Goal: Contribute content

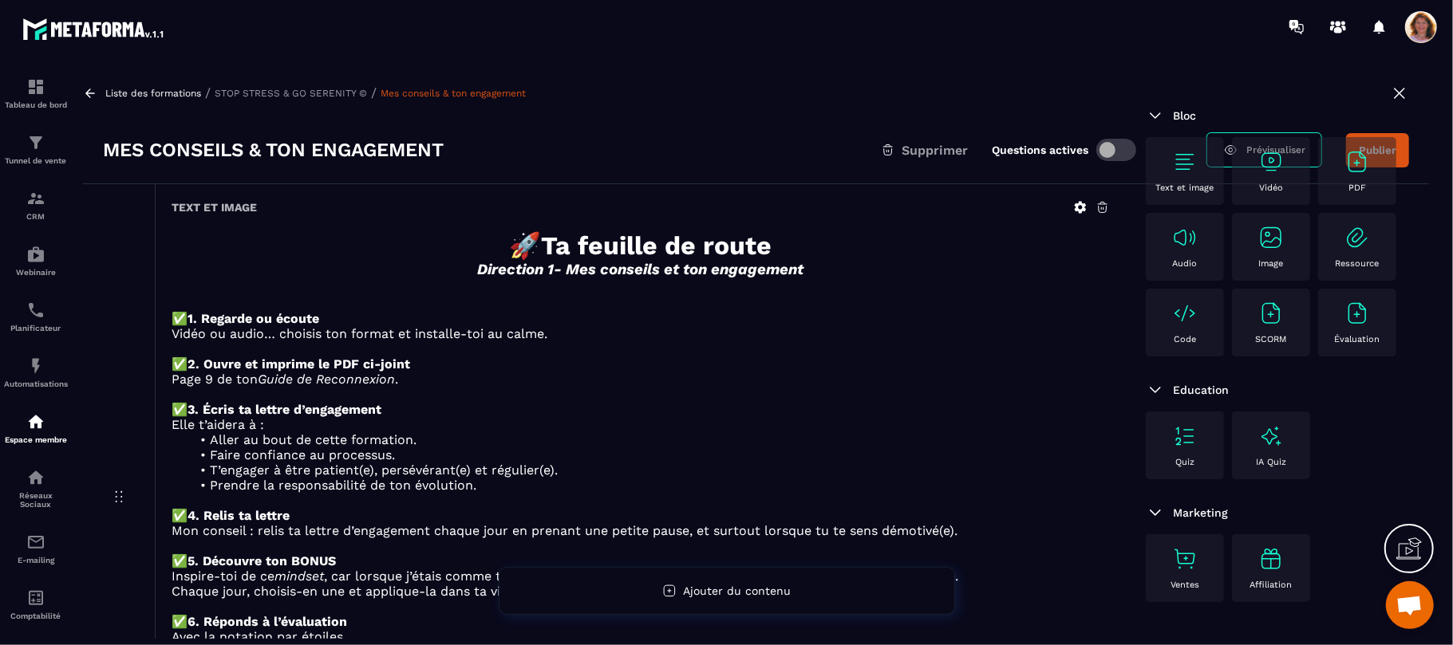
scroll to position [3001, 0]
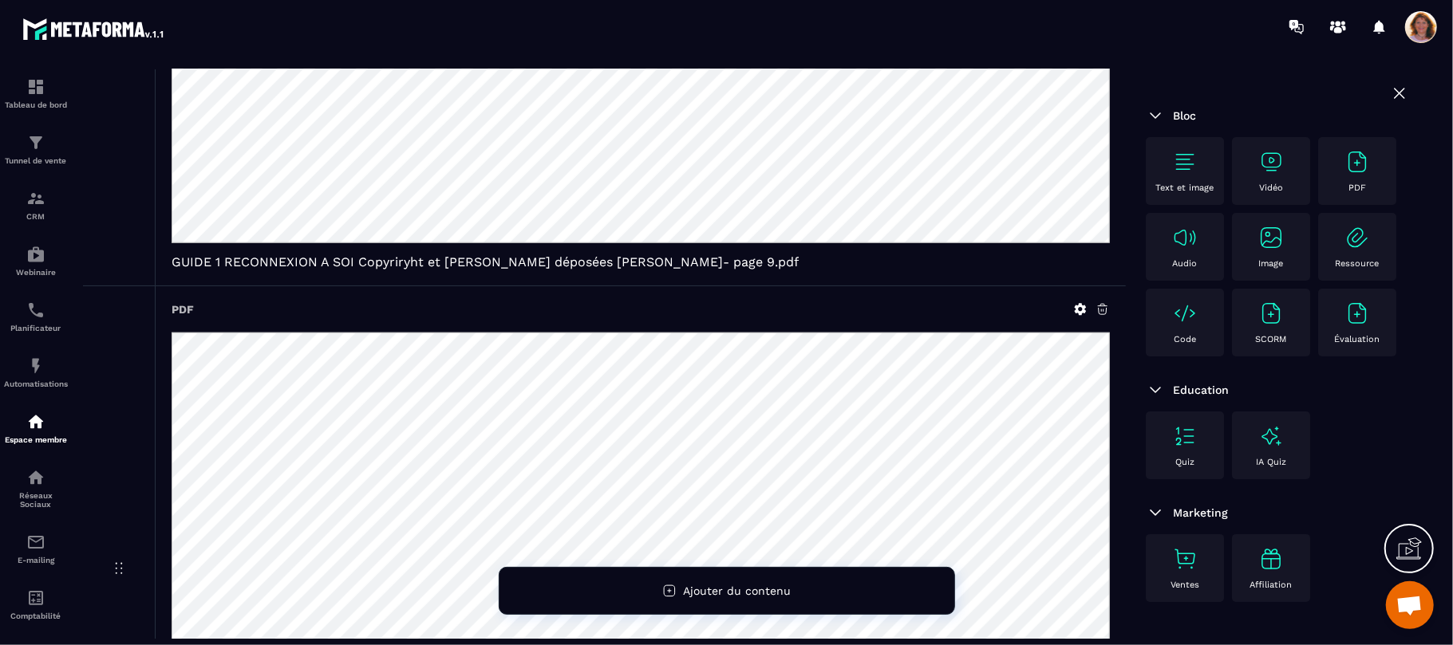
click at [1320, 365] on div "Text et image Vidéo PDF Audio Image Ressource Code SCORM Évaluation" at bounding box center [1277, 250] width 263 height 227
click at [1326, 193] on div "PDF" at bounding box center [1357, 171] width 62 height 44
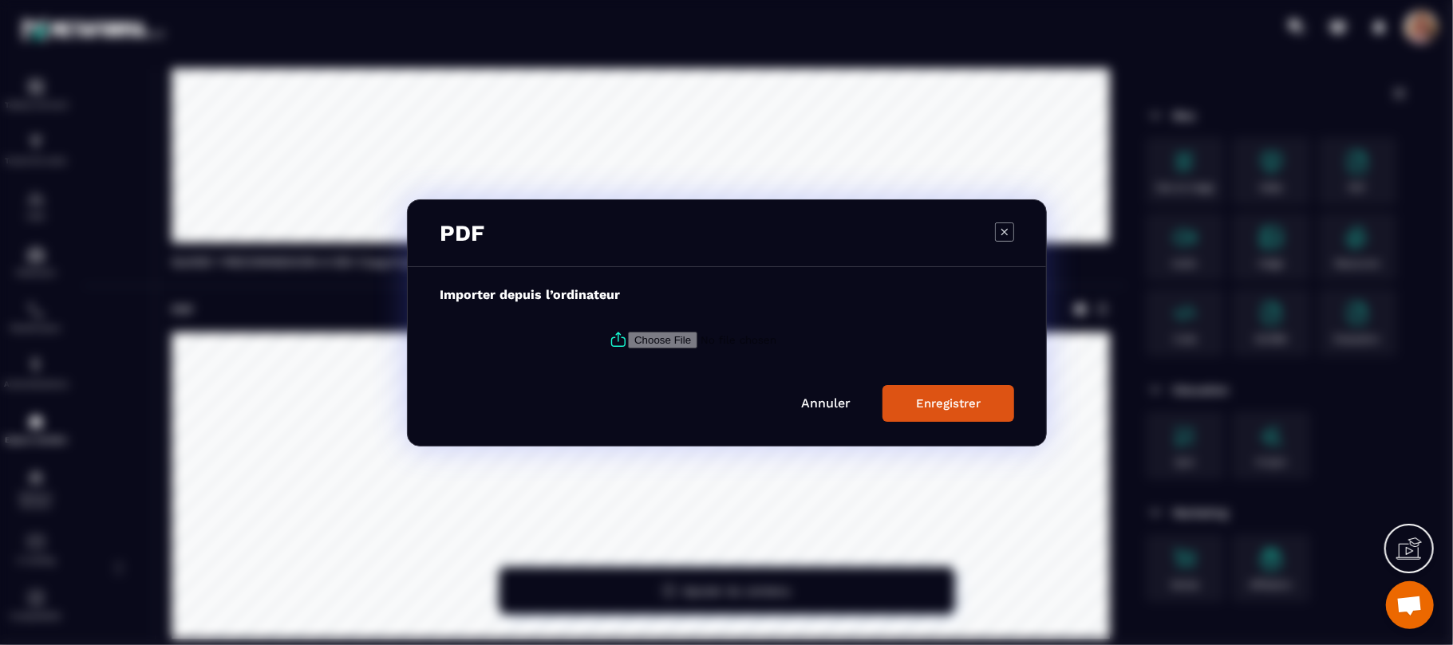
click at [655, 348] on input "Modal window" at bounding box center [736, 339] width 217 height 17
type input "**********"
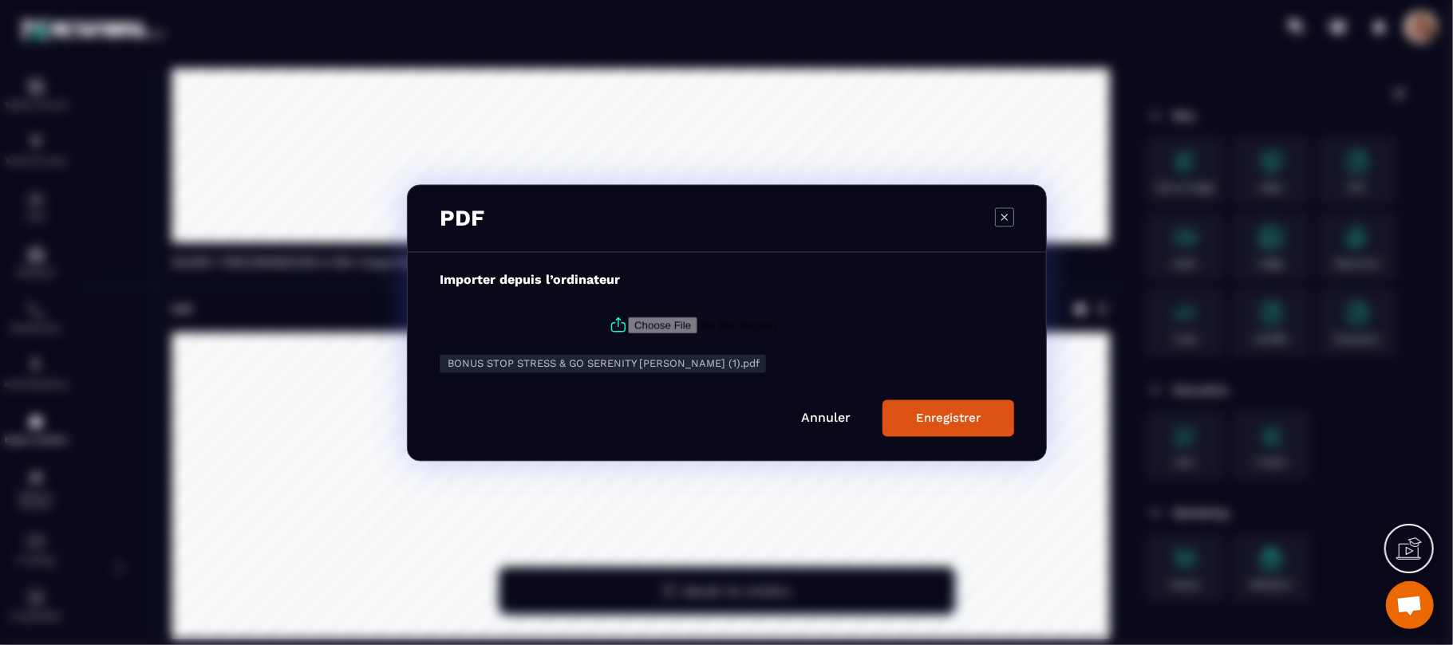
click at [946, 426] on button "Enregistrer" at bounding box center [948, 418] width 132 height 37
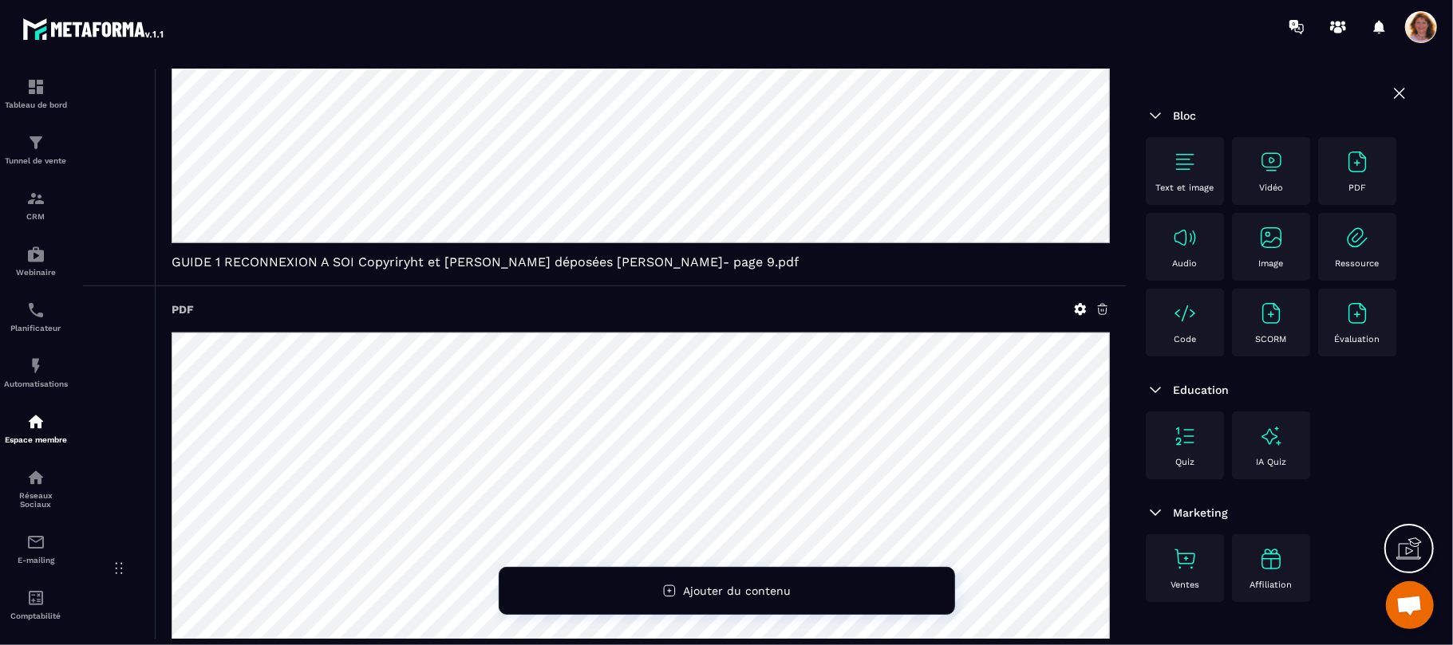
click at [1136, 375] on div "Bloc Text et image Vidéo PDF Audio Image Ressource Code SCORM Évaluation Educat…" at bounding box center [1277, 359] width 303 height 574
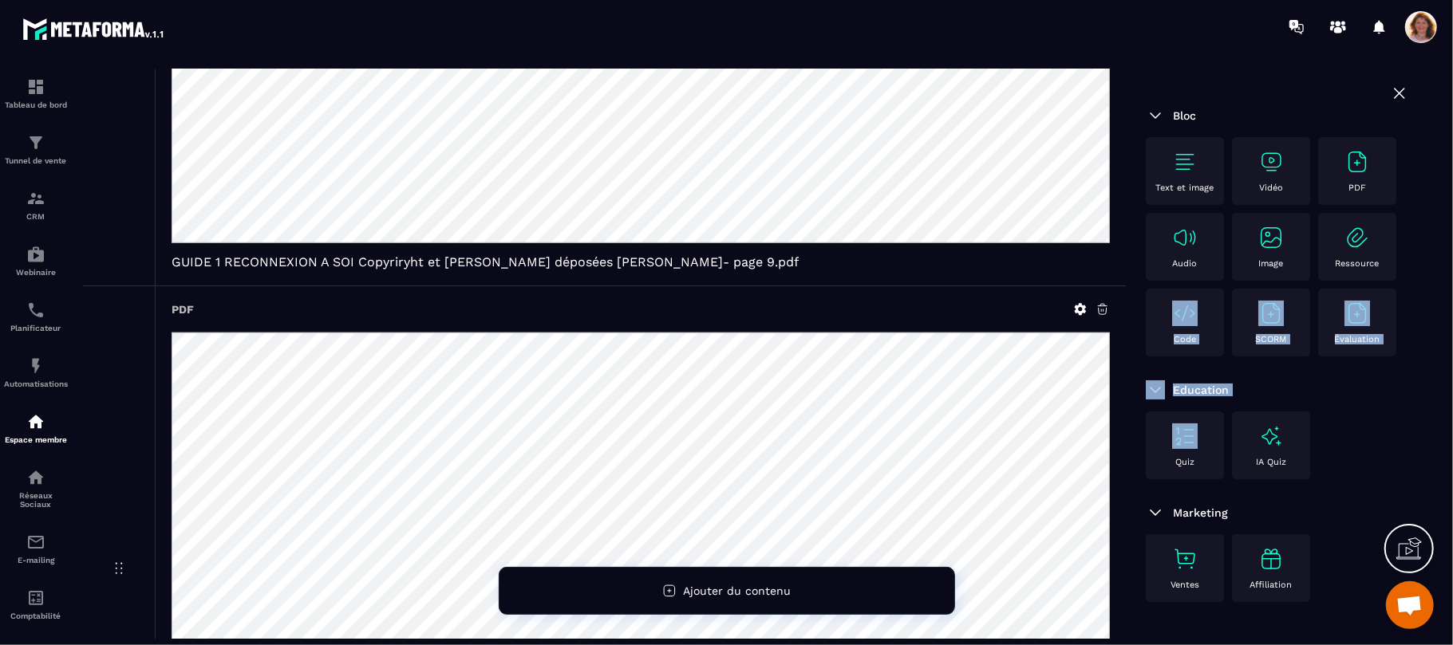
drag, startPoint x: 1133, startPoint y: 368, endPoint x: 1125, endPoint y: 562, distance: 194.0
click at [1126, 562] on div "Bloc Text et image Vidéo PDF Audio Image Ressource Code SCORM Évaluation Educat…" at bounding box center [1277, 359] width 303 height 574
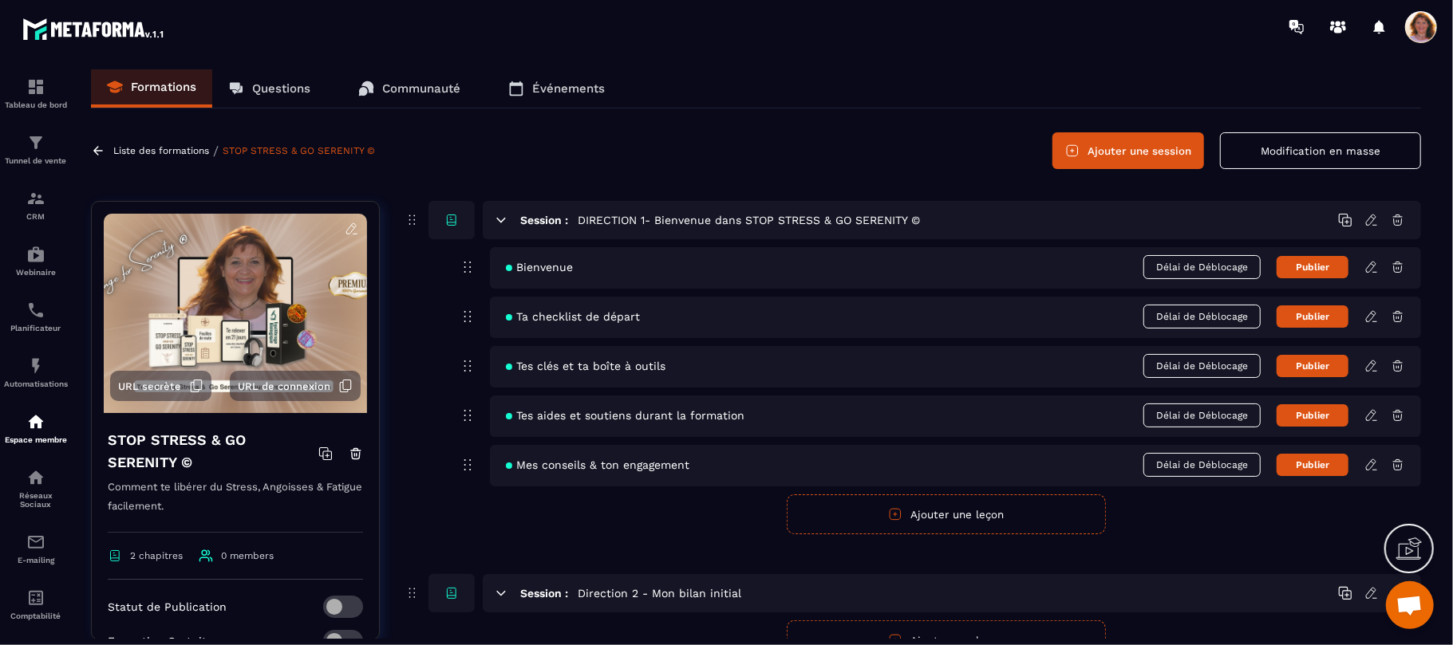
click at [1372, 466] on icon at bounding box center [1371, 465] width 14 height 14
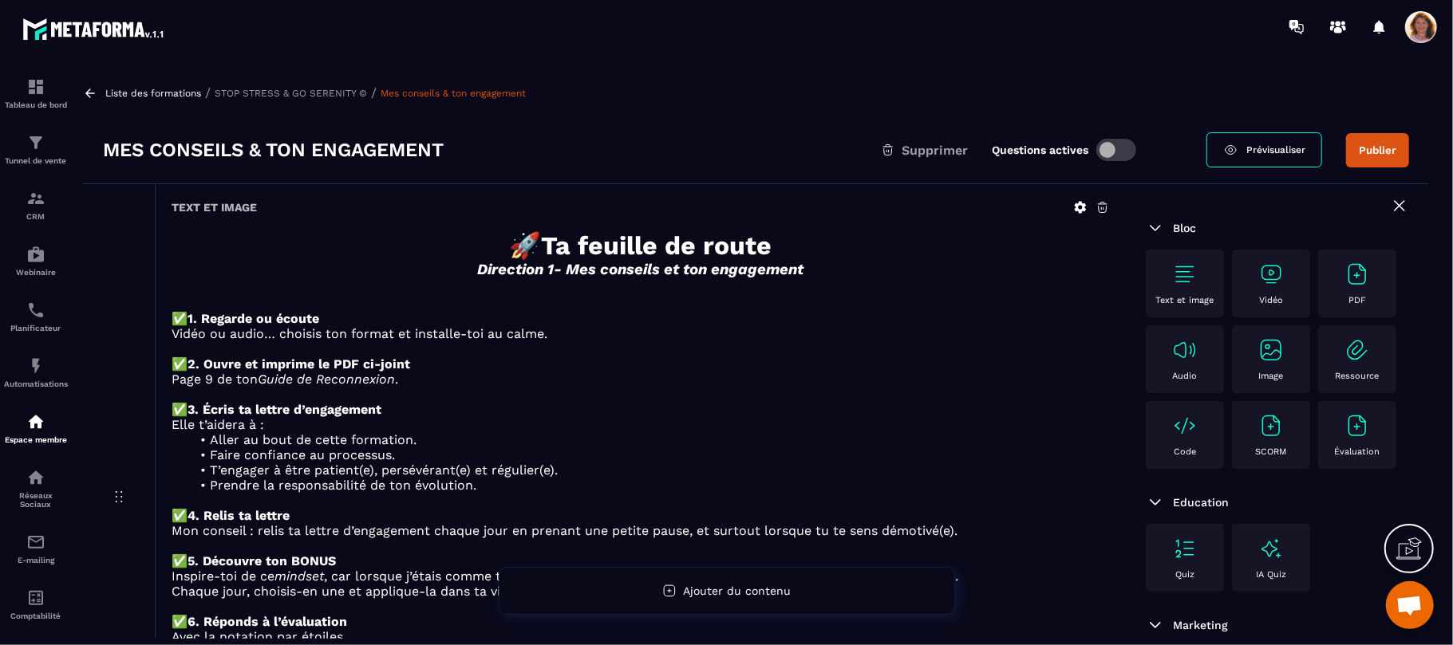
click at [1104, 335] on p "Vidéo ou audio… choisis ton format et installe-toi au calme." at bounding box center [641, 333] width 938 height 15
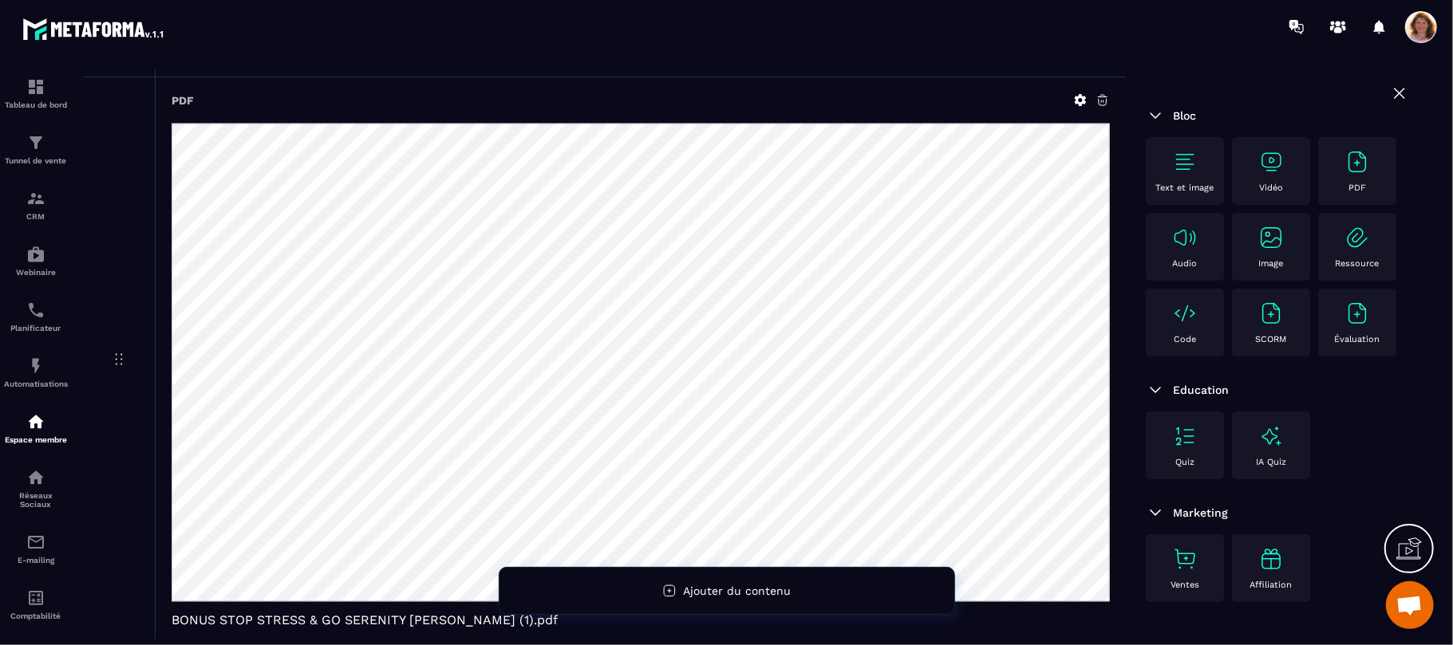
scroll to position [54, 0]
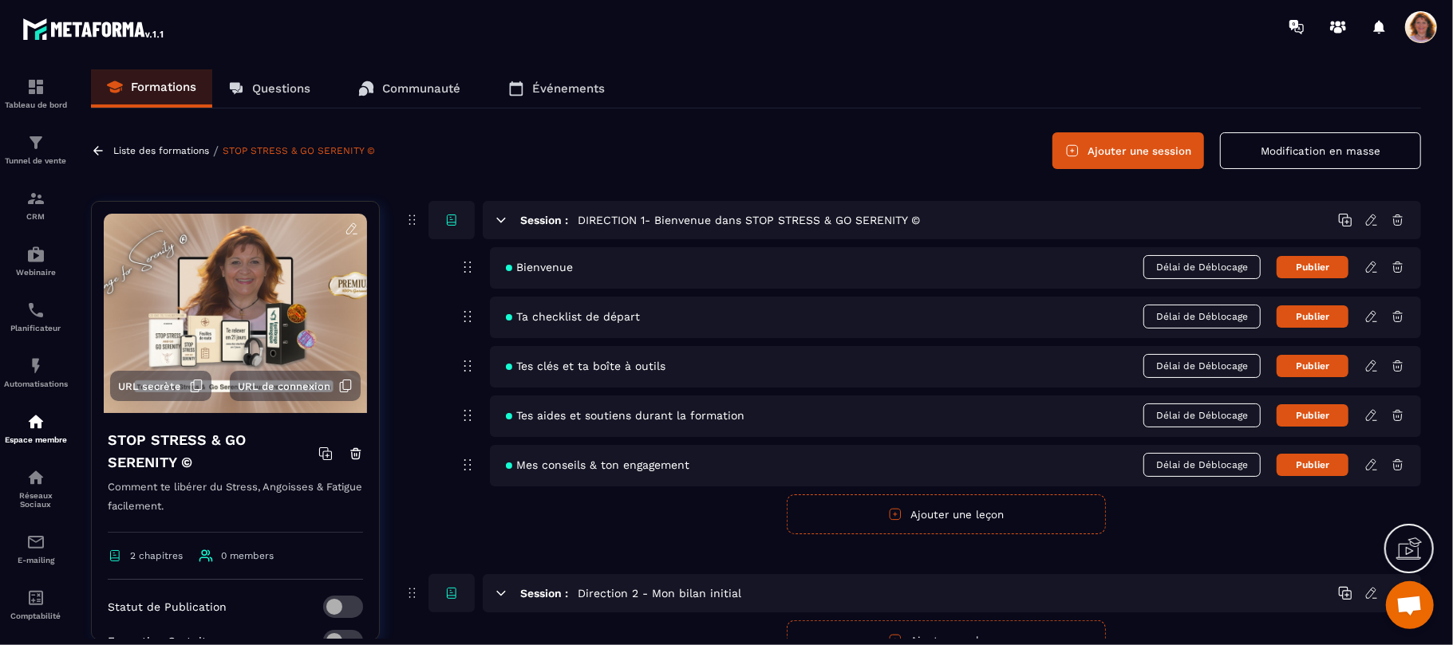
click at [1369, 470] on icon at bounding box center [1371, 465] width 10 height 10
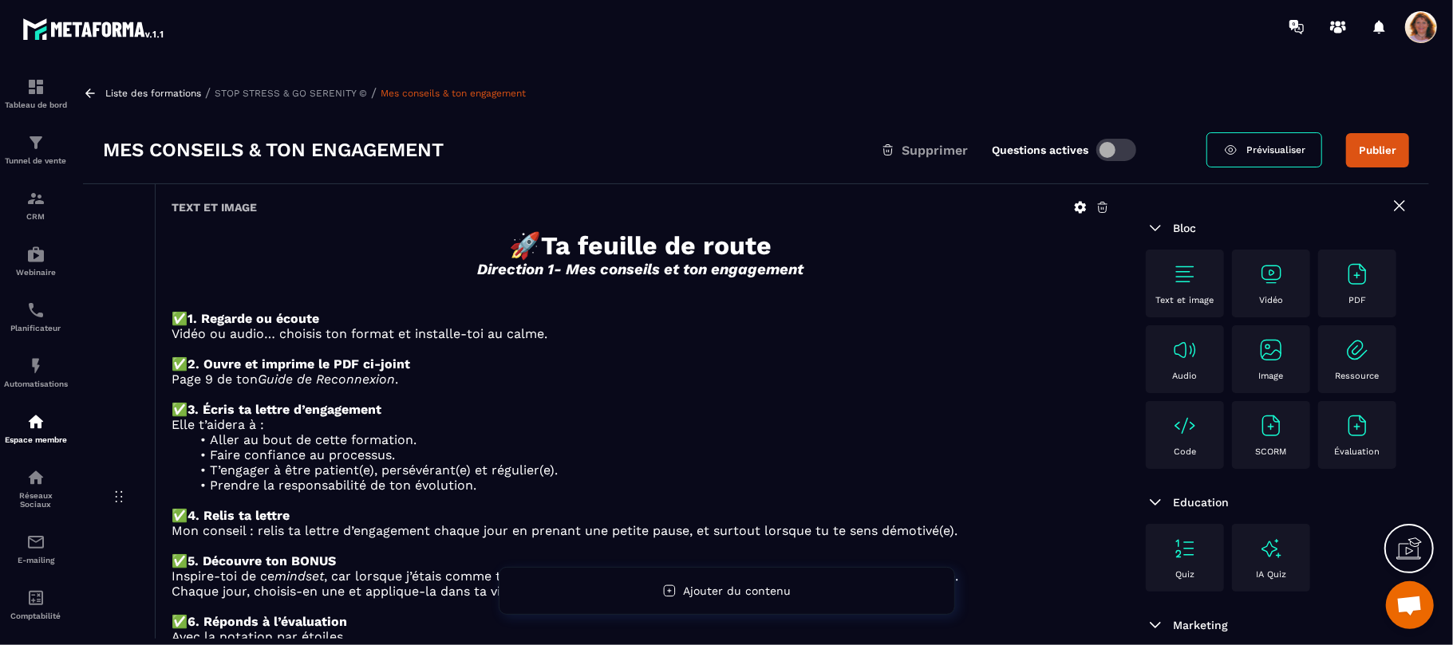
click at [1277, 150] on span "Prévisualiser" at bounding box center [1275, 149] width 59 height 11
